Goal: Task Accomplishment & Management: Use online tool/utility

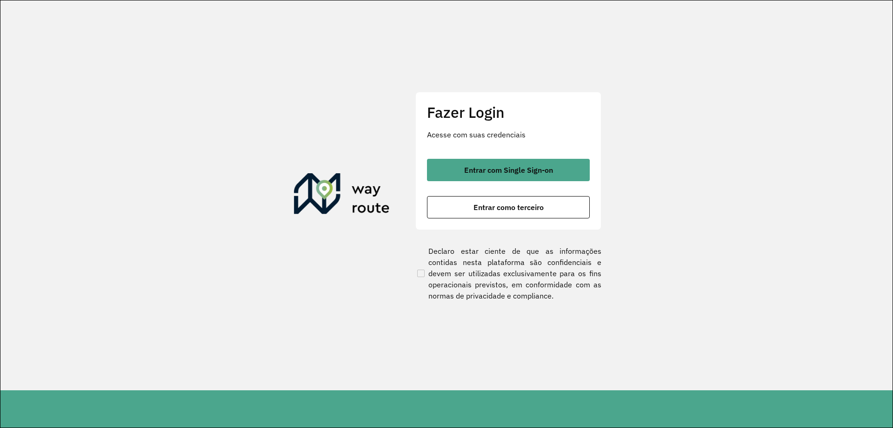
click at [485, 156] on div "Fazer Login Acesse com suas credenciais Entrar com Single Sign-on Entrar como t…" at bounding box center [508, 161] width 186 height 138
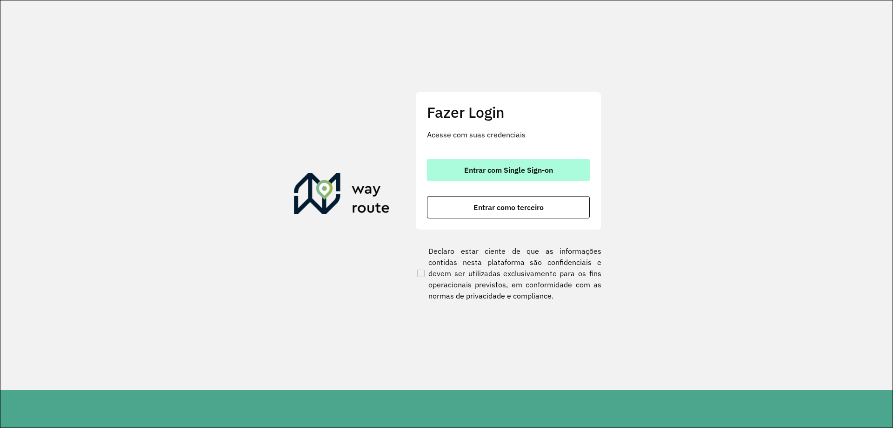
click at [497, 171] on span "Entrar com Single Sign-on" at bounding box center [508, 169] width 89 height 7
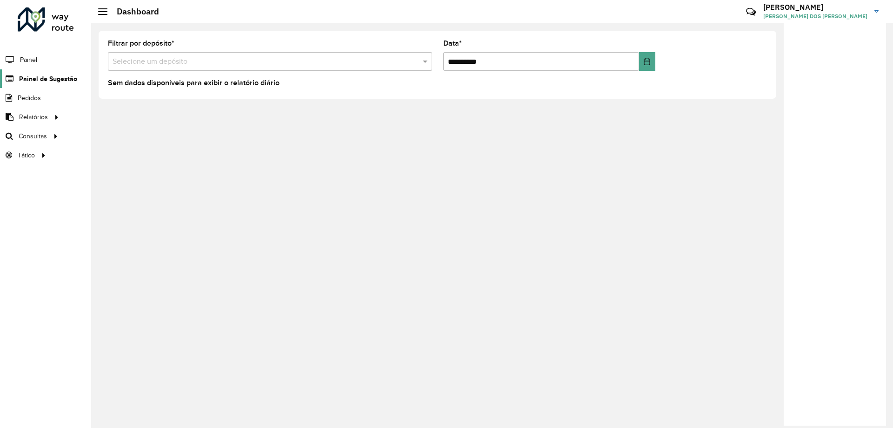
click at [60, 80] on span "Painel de Sugestão" at bounding box center [48, 79] width 58 height 10
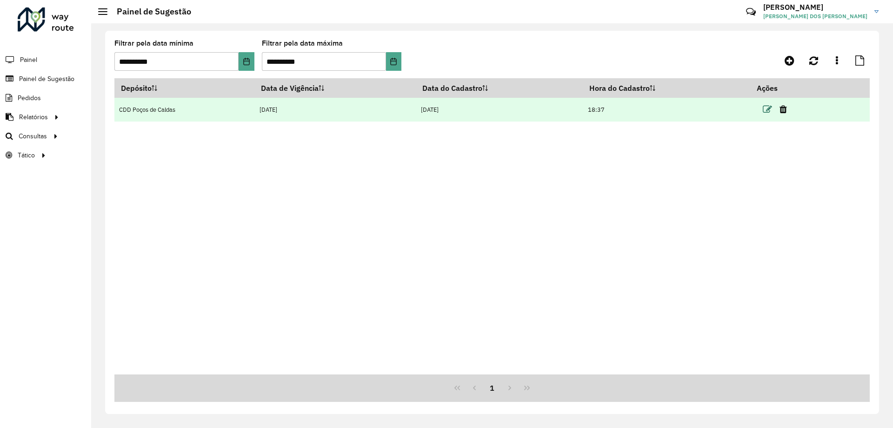
click at [769, 108] on icon at bounding box center [767, 109] width 9 height 9
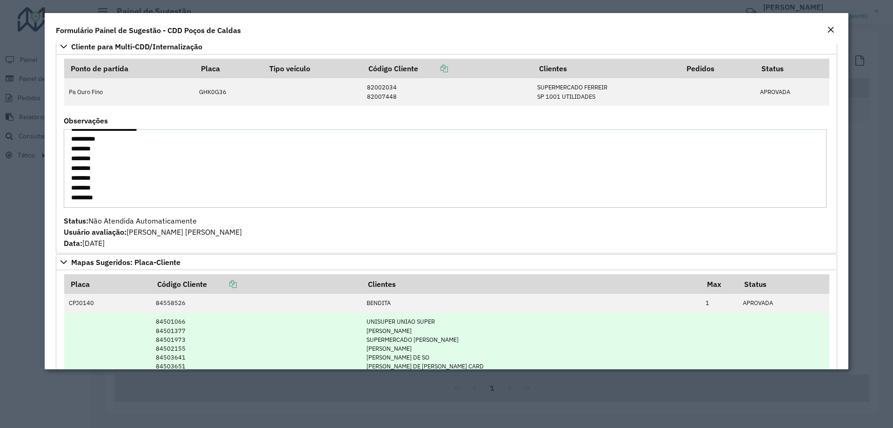
scroll to position [186, 0]
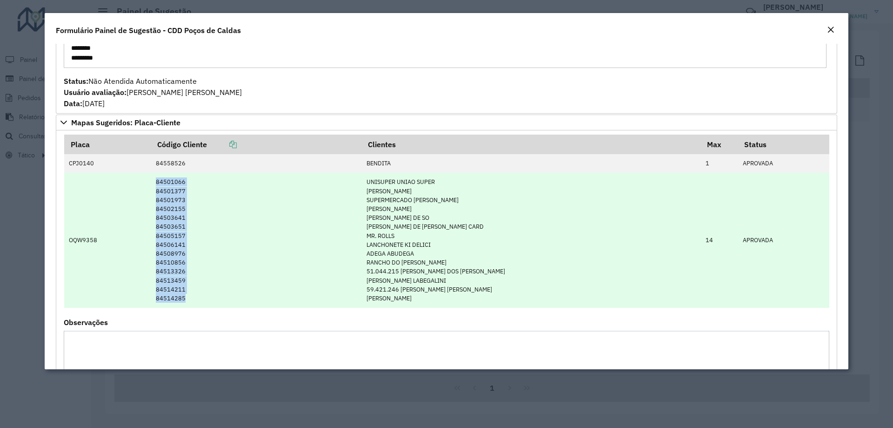
drag, startPoint x: 213, startPoint y: 303, endPoint x: 170, endPoint y: 187, distance: 123.7
click at [159, 179] on td "84501066 84501377 84501973 84502155 84503641 84503651 84505157 84506141 8450897…" at bounding box center [256, 240] width 211 height 135
copy td "84501066 84501377 84501973 84502155 84503641 84503651 84505157 84506141 8450897…"
